Goal: Obtain resource: Obtain resource

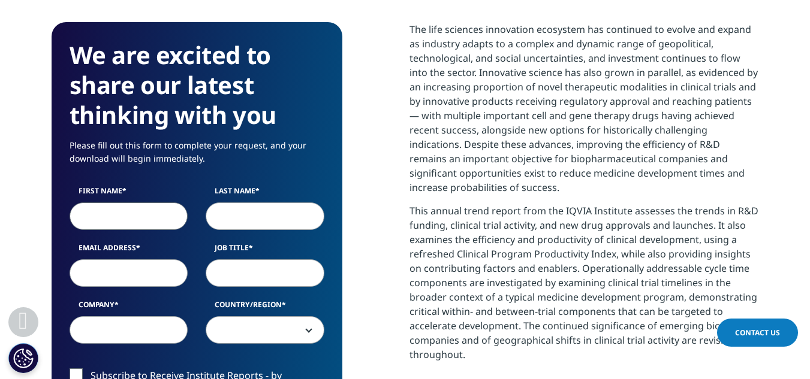
click at [124, 219] on input "First Name" at bounding box center [129, 217] width 119 height 28
type input "Xainã"
click at [250, 230] on input "Last Name" at bounding box center [265, 217] width 119 height 28
type input "[GEOGRAPHIC_DATA]"
click at [144, 269] on input "Email Address" at bounding box center [129, 274] width 119 height 28
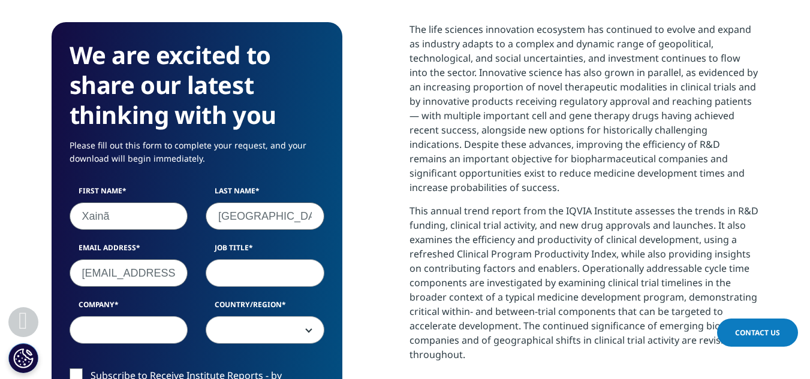
scroll to position [0, 5]
type input "[EMAIL_ADDRESS][DOMAIN_NAME]"
click at [269, 275] on input "Job Title" at bounding box center [265, 274] width 119 height 28
type input "P"
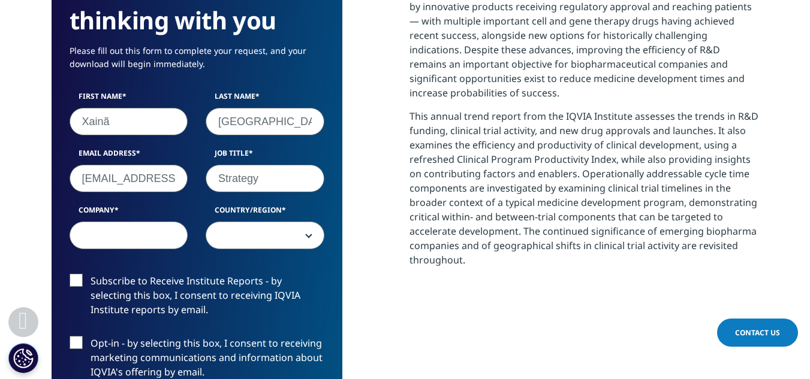
scroll to position [598, 0]
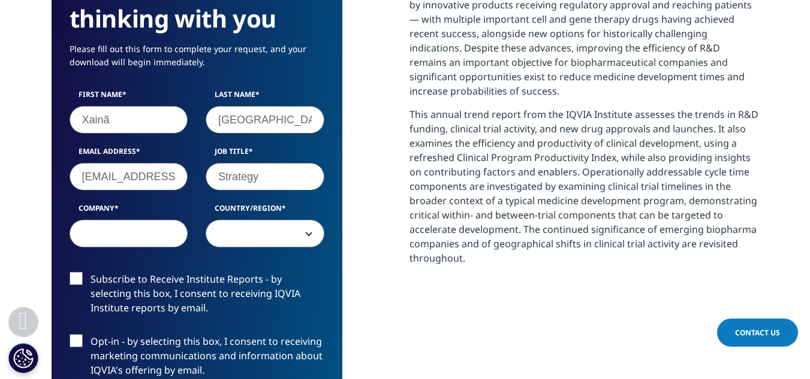
type input "Strategy"
click at [98, 230] on input "Company" at bounding box center [129, 234] width 119 height 28
drag, startPoint x: 141, startPoint y: 241, endPoint x: 34, endPoint y: 228, distance: 108.6
click at [34, 228] on section "We are excited to share our latest thinking with you Please fill out this form …" at bounding box center [405, 257] width 810 height 770
type input "autonomus"
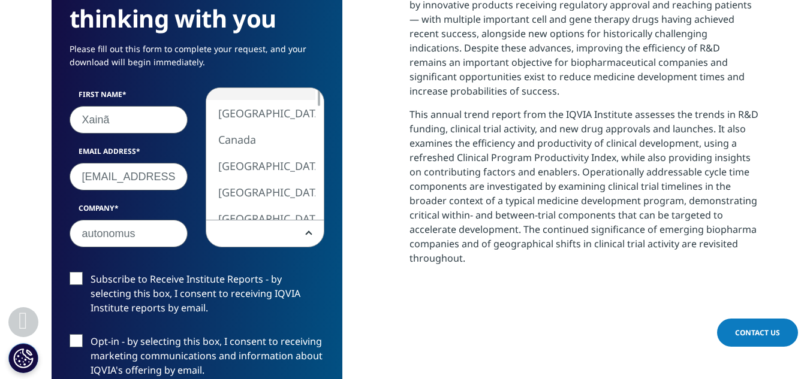
click at [288, 231] on span at bounding box center [265, 235] width 118 height 28
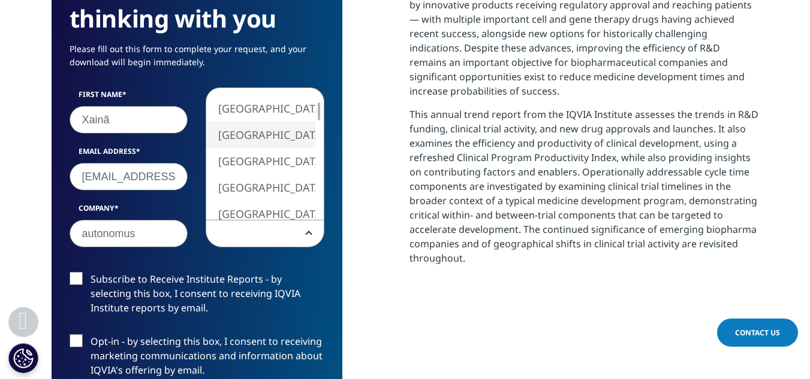
select select "[GEOGRAPHIC_DATA]"
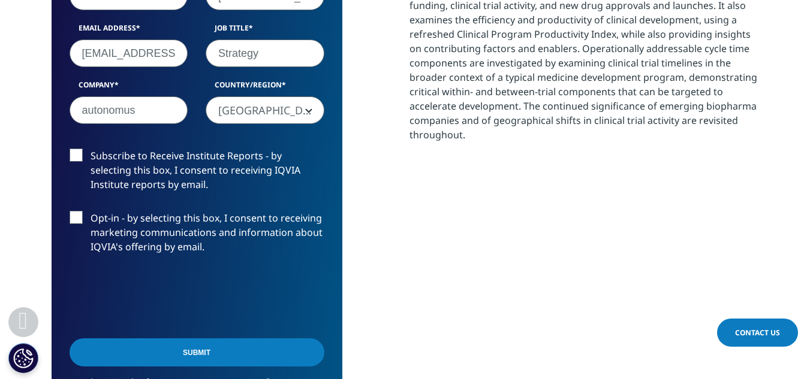
scroll to position [722, 0]
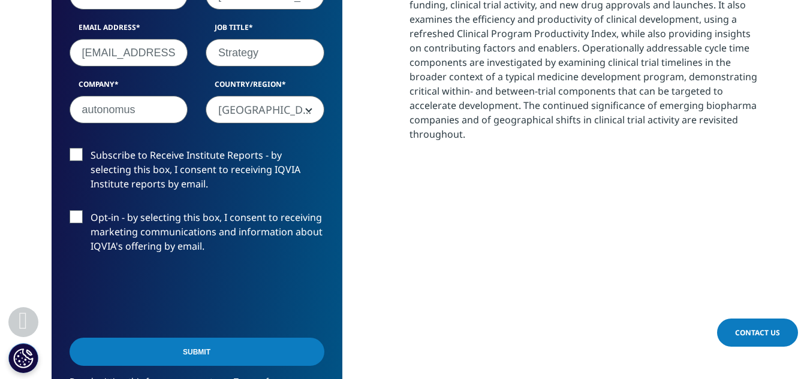
click at [73, 157] on label "Subscribe to Receive Institute Reports - by selecting this box, I consent to re…" at bounding box center [197, 173] width 255 height 50
click at [91, 148] on input "Subscribe to Receive Institute Reports - by selecting this box, I consent to re…" at bounding box center [91, 148] width 0 height 0
click at [79, 165] on label "Subscribe to Receive Institute Reports - by selecting this box, I consent to re…" at bounding box center [197, 173] width 255 height 50
click at [91, 148] on input "Subscribe to Receive Institute Reports - by selecting this box, I consent to re…" at bounding box center [91, 148] width 0 height 0
click at [200, 360] on input "Submit" at bounding box center [197, 352] width 255 height 28
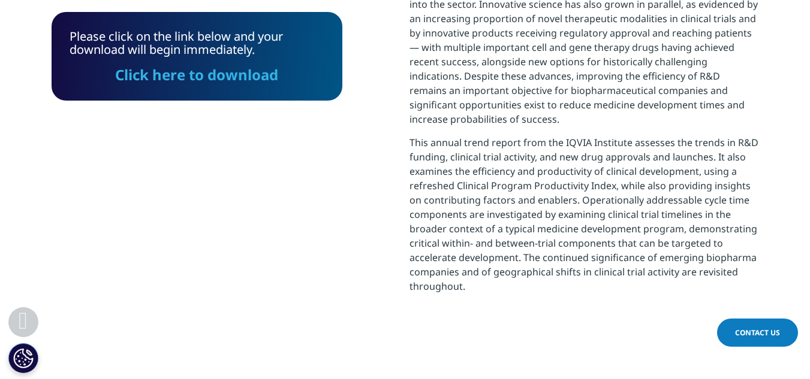
scroll to position [556, 0]
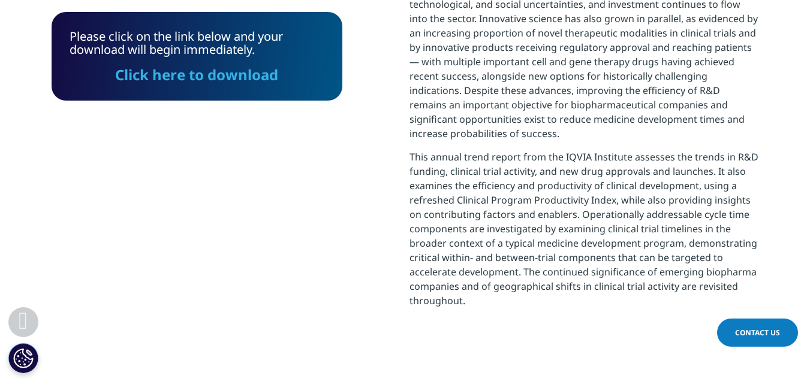
click at [203, 76] on link "Click here to download" at bounding box center [197, 75] width 163 height 20
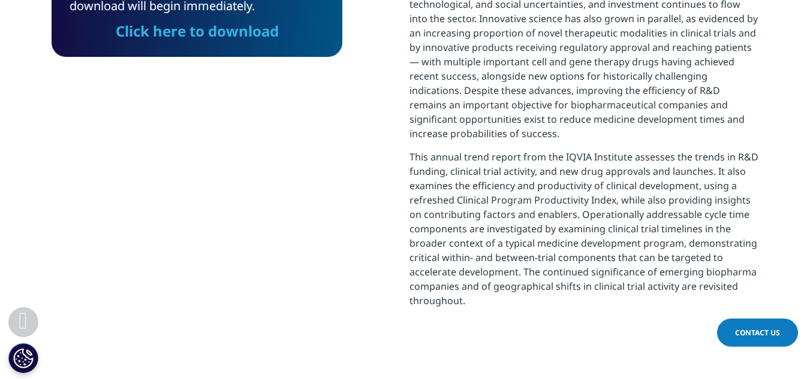
scroll to position [0, 0]
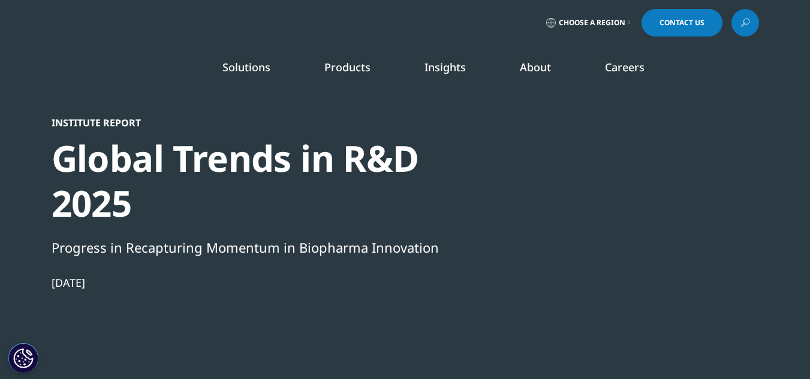
click at [252, 220] on link "SEE LATEST REPORTS" at bounding box center [270, 218] width 156 height 10
